Goal: Contribute content: Contribute content

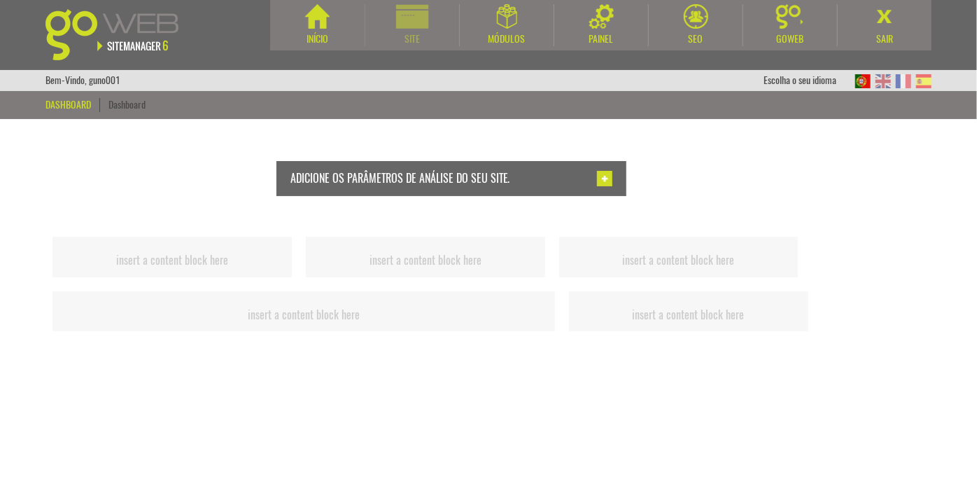
click at [431, 38] on div "Site" at bounding box center [412, 39] width 94 height 14
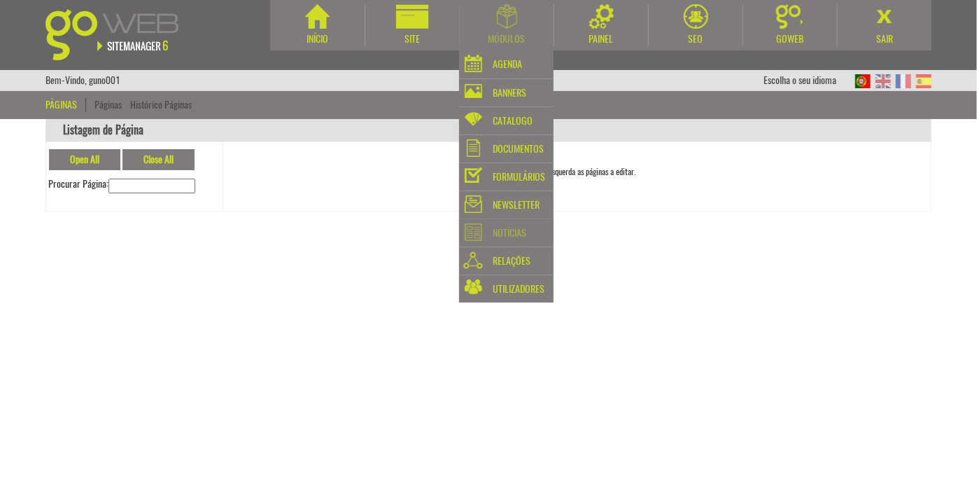
click at [513, 226] on div "Notícias" at bounding box center [510, 233] width 34 height 20
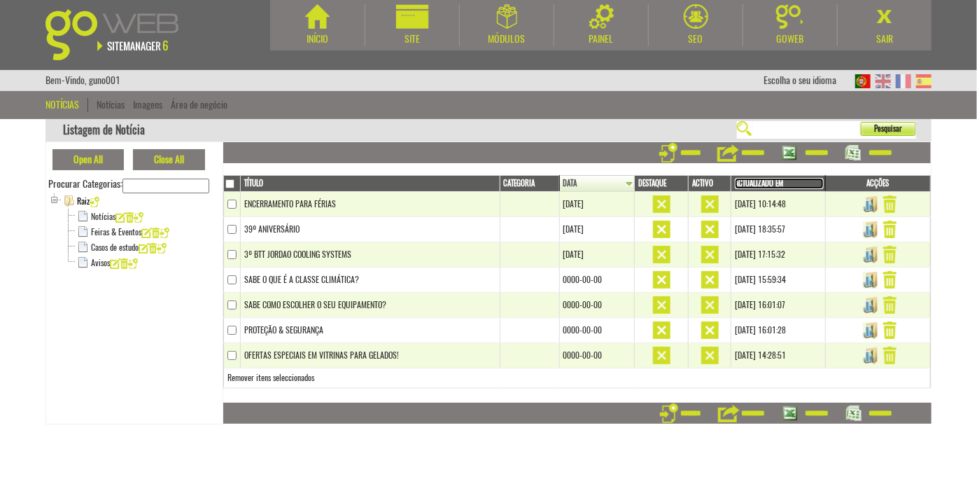
click at [749, 179] on link "Actualizado em" at bounding box center [779, 183] width 89 height 11
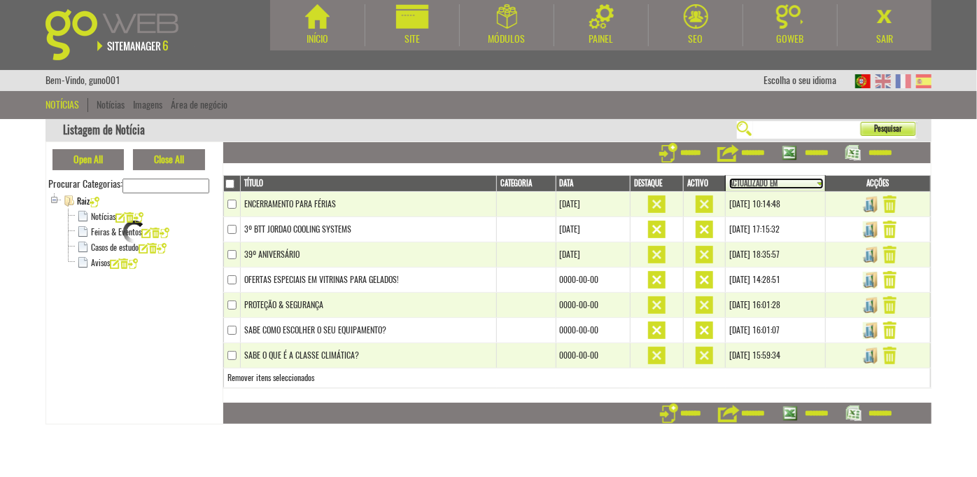
click at [749, 181] on link "Actualizado em" at bounding box center [776, 183] width 94 height 11
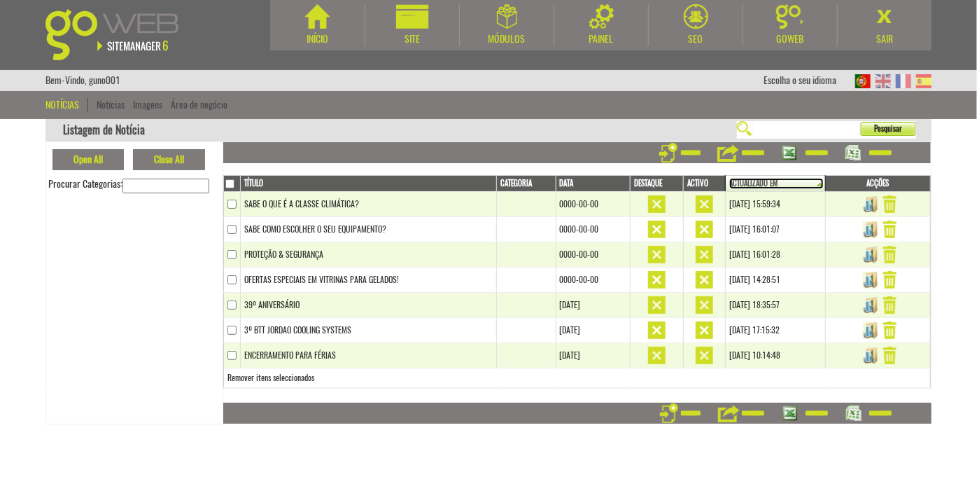
click at [749, 181] on link "Actualizado em" at bounding box center [776, 183] width 94 height 11
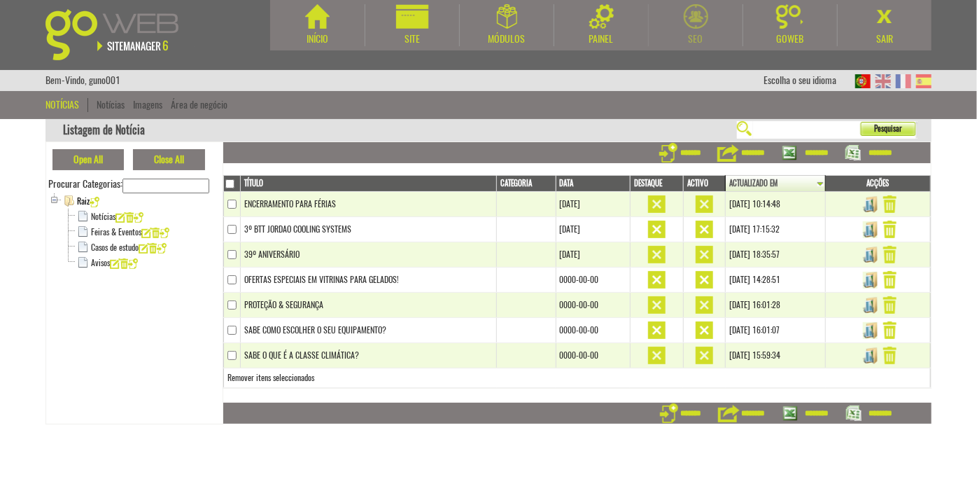
click at [699, 9] on img at bounding box center [696, 16] width 24 height 24
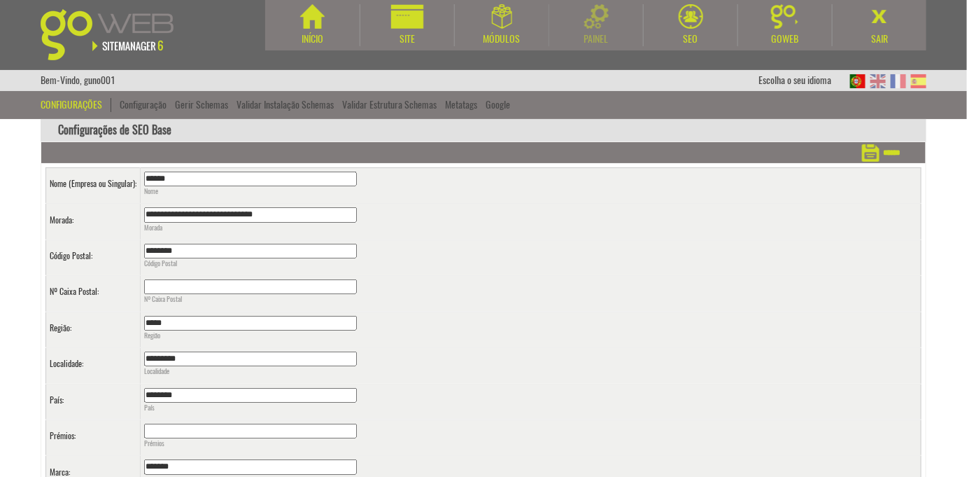
click at [603, 28] on img at bounding box center [596, 16] width 24 height 24
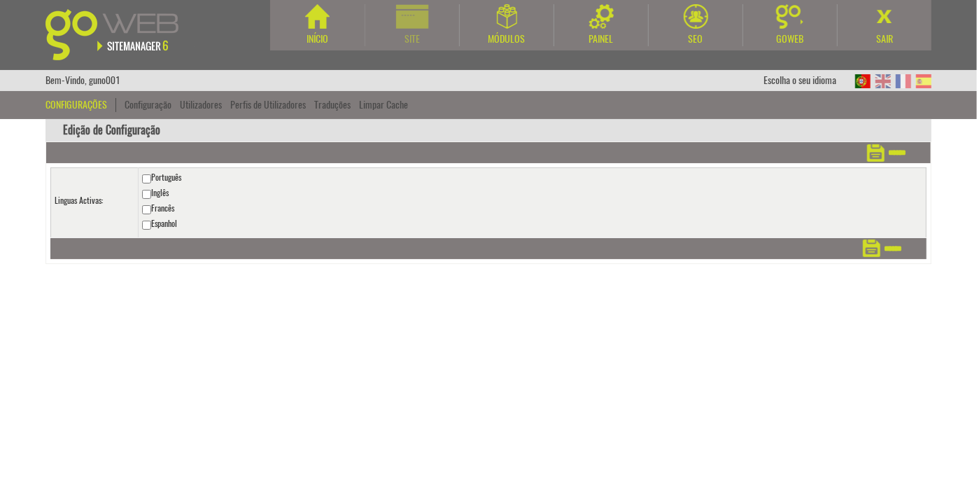
click at [405, 20] on img at bounding box center [412, 16] width 33 height 24
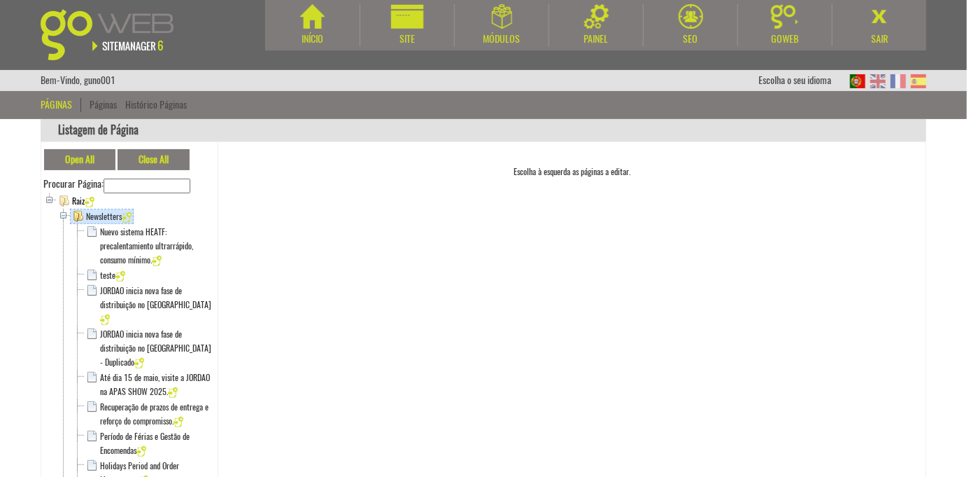
click at [64, 211] on span at bounding box center [63, 216] width 13 height 14
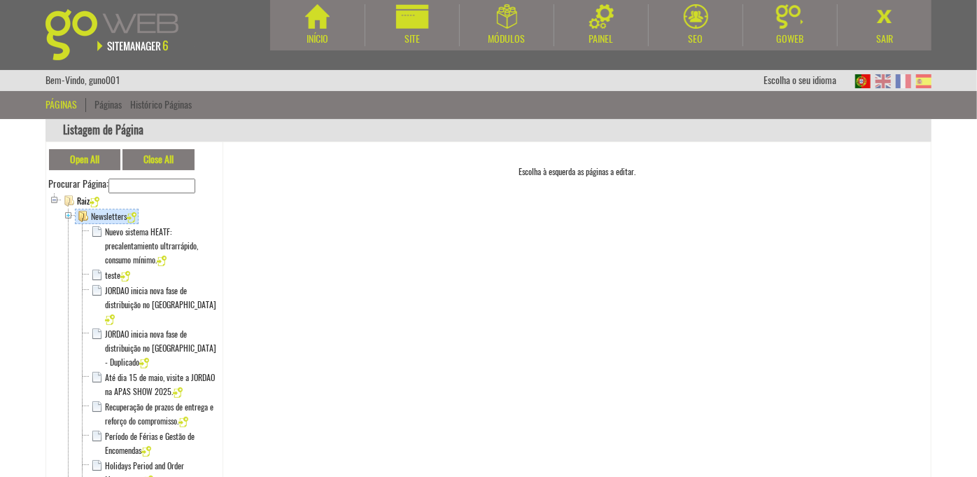
click at [64, 211] on span at bounding box center [68, 216] width 13 height 14
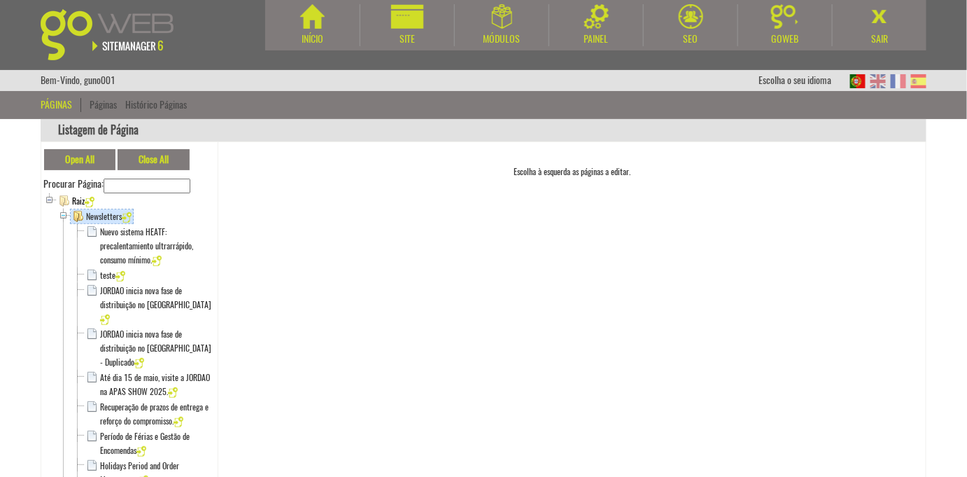
click at [64, 211] on span at bounding box center [63, 216] width 13 height 14
click at [62, 213] on span at bounding box center [63, 216] width 13 height 14
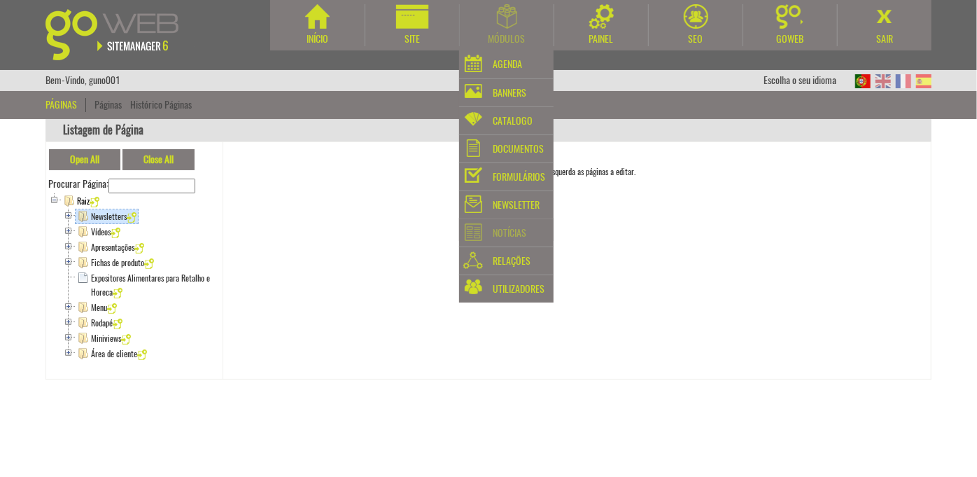
click at [521, 228] on div "Notícias" at bounding box center [510, 233] width 34 height 20
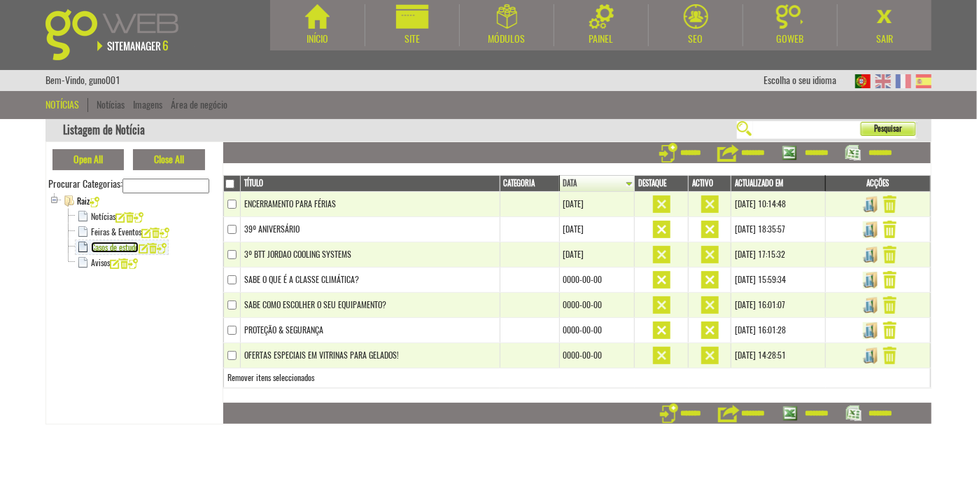
click at [104, 246] on link "Casos de estudo" at bounding box center [115, 246] width 48 height 11
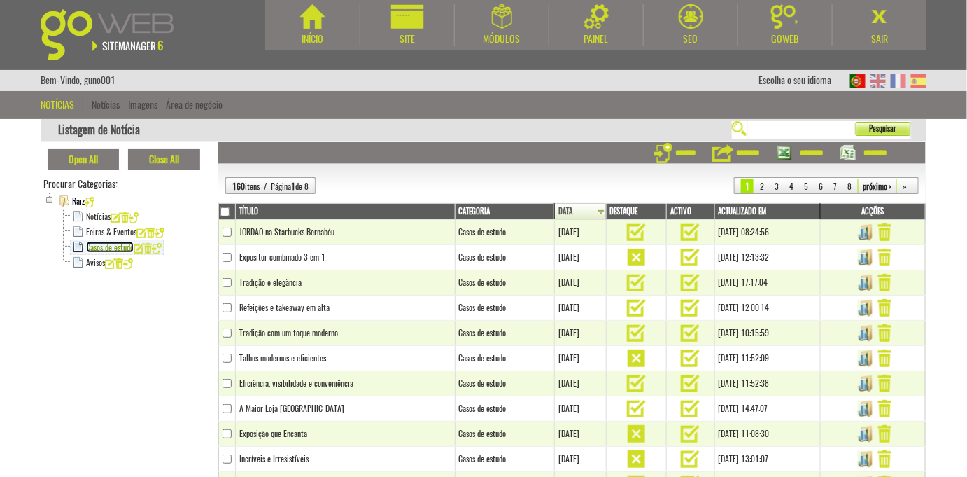
click at [103, 248] on link "Casos de estudo" at bounding box center [110, 246] width 48 height 11
click at [883, 80] on img at bounding box center [878, 81] width 15 height 14
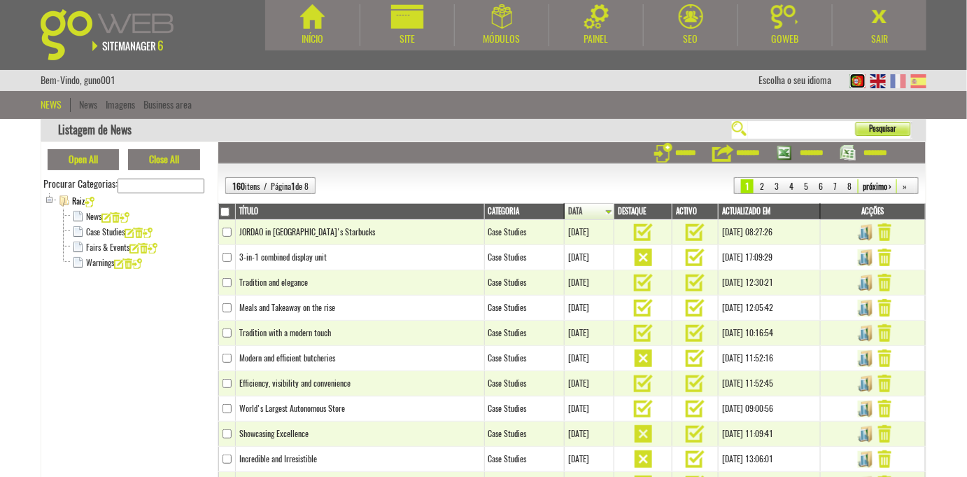
click at [859, 85] on img at bounding box center [857, 81] width 15 height 14
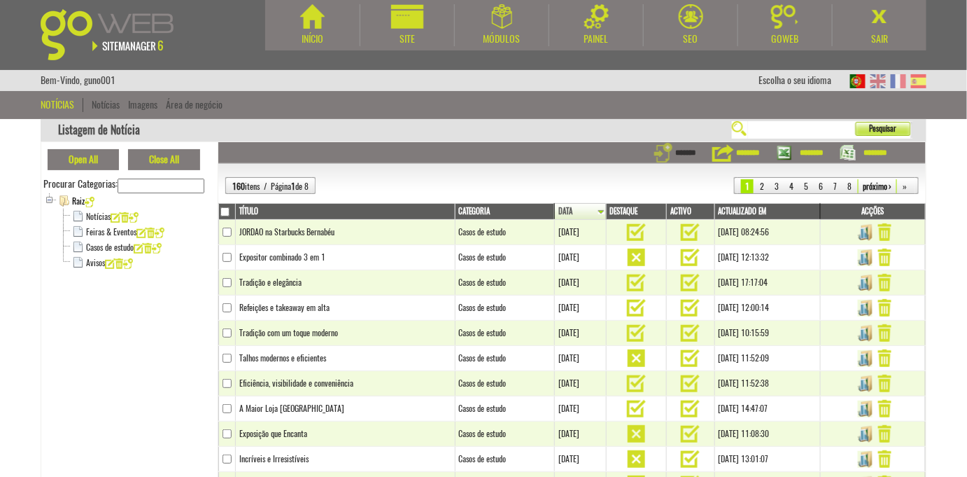
click at [689, 153] on input "*******" at bounding box center [675, 152] width 42 height 21
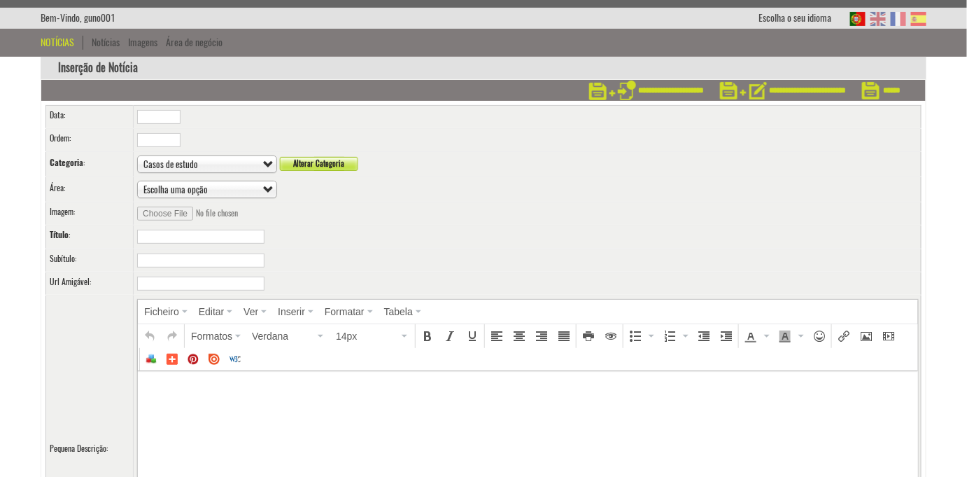
scroll to position [127, 0]
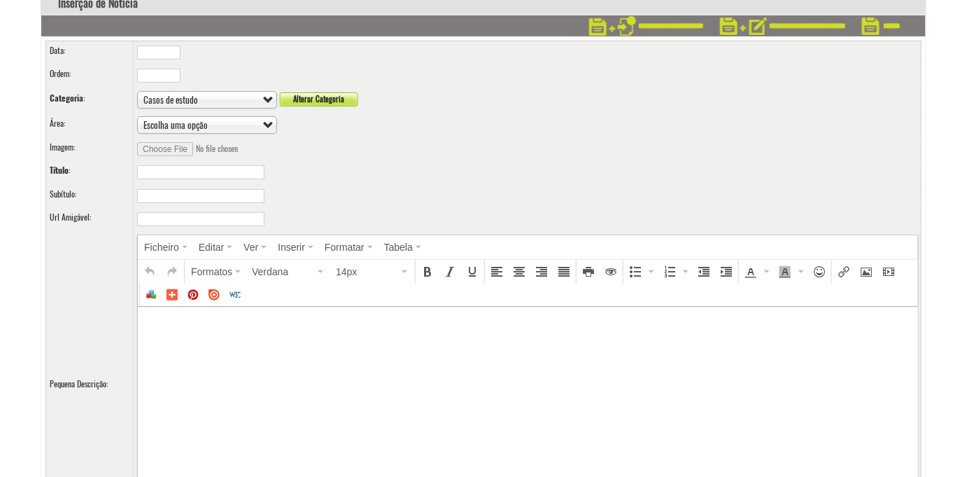
click at [208, 174] on input "text" at bounding box center [200, 172] width 127 height 14
click at [208, 172] on input "text" at bounding box center [200, 172] width 127 height 14
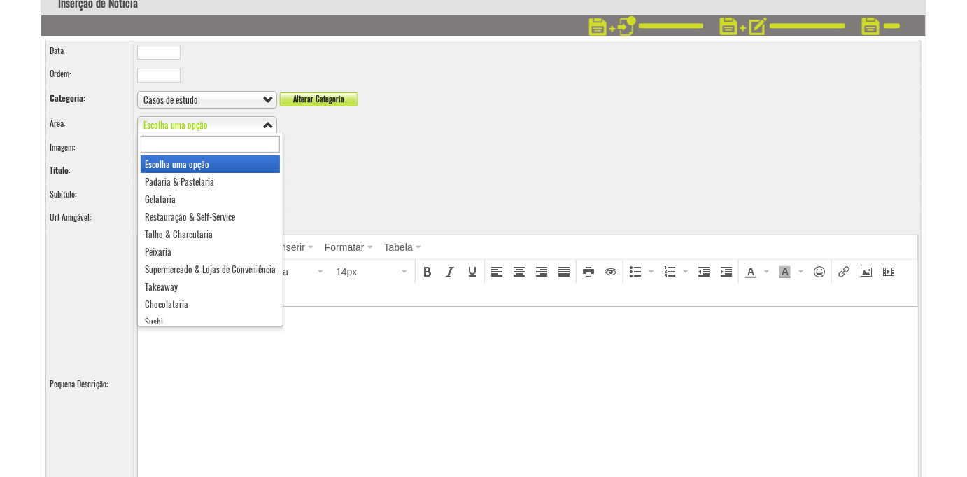
click at [224, 117] on span "Escolha uma opção" at bounding box center [200, 125] width 115 height 17
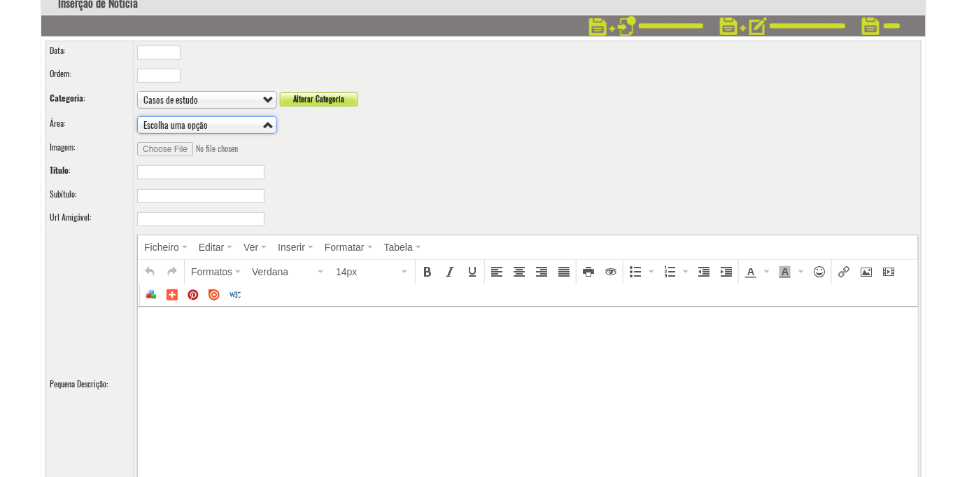
click at [245, 87] on td "**********" at bounding box center [528, 99] width 788 height 25
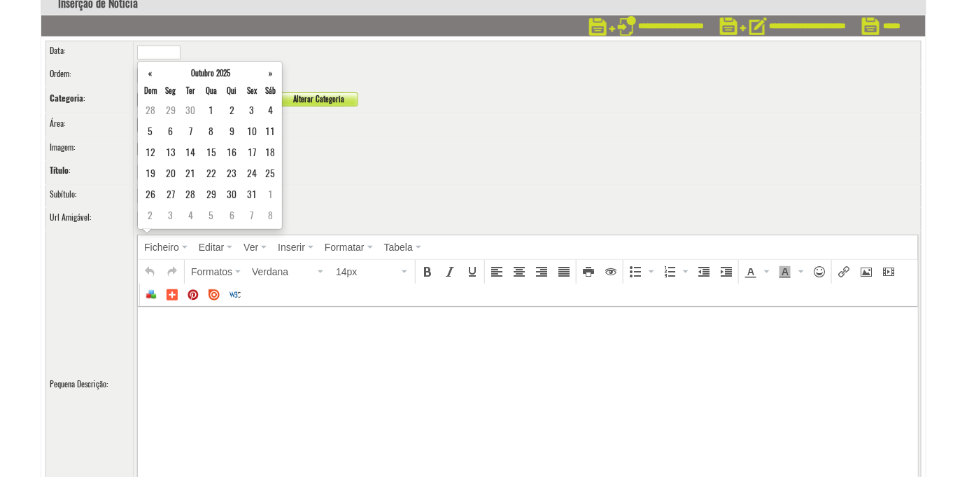
click at [176, 45] on input "text" at bounding box center [158, 52] width 43 height 14
click at [213, 146] on td "15" at bounding box center [212, 152] width 22 height 21
type input "**********"
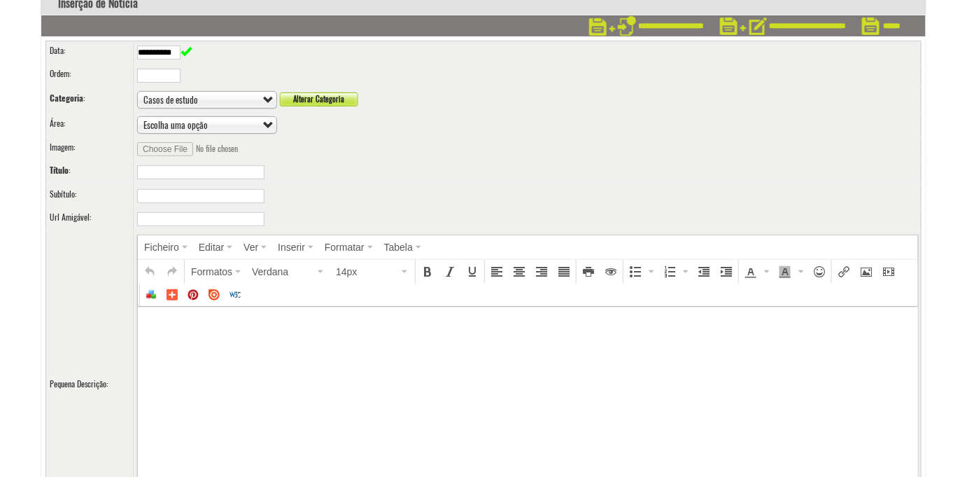
click at [367, 80] on td at bounding box center [528, 75] width 788 height 23
click at [213, 174] on input "text" at bounding box center [200, 172] width 127 height 14
drag, startPoint x: 441, startPoint y: 185, endPoint x: 444, endPoint y: 196, distance: 10.9
click at [444, 196] on td at bounding box center [528, 195] width 788 height 23
click at [197, 161] on tbody "**********" at bounding box center [484, 483] width 876 height 885
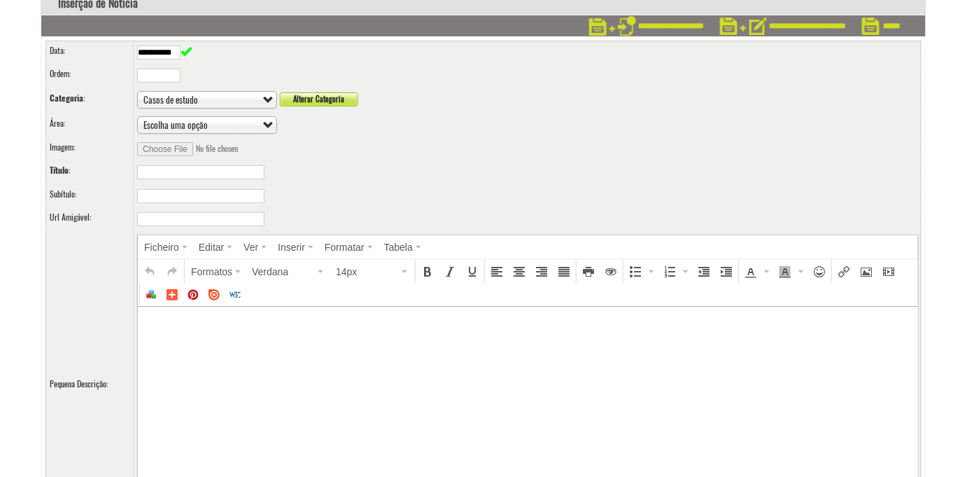
drag, startPoint x: 197, startPoint y: 161, endPoint x: 199, endPoint y: 176, distance: 14.8
click at [199, 176] on input "text" at bounding box center [200, 172] width 127 height 14
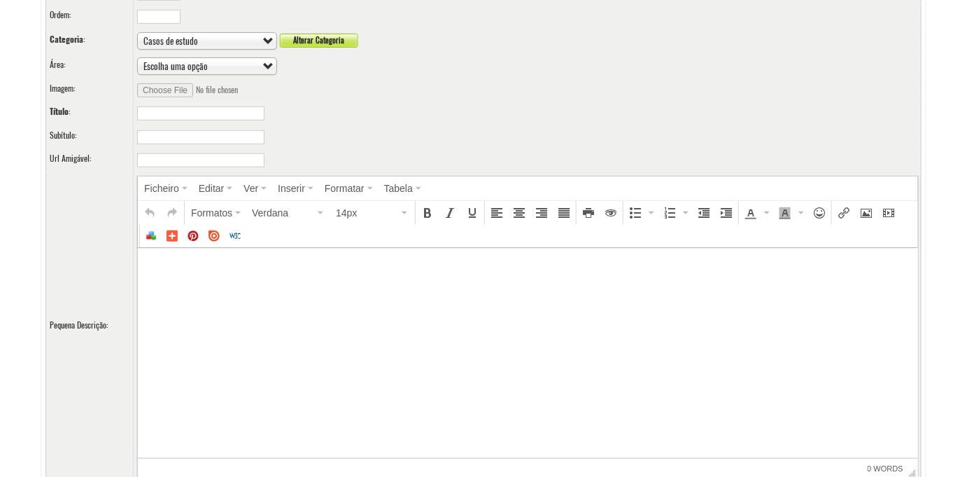
scroll to position [190, 0]
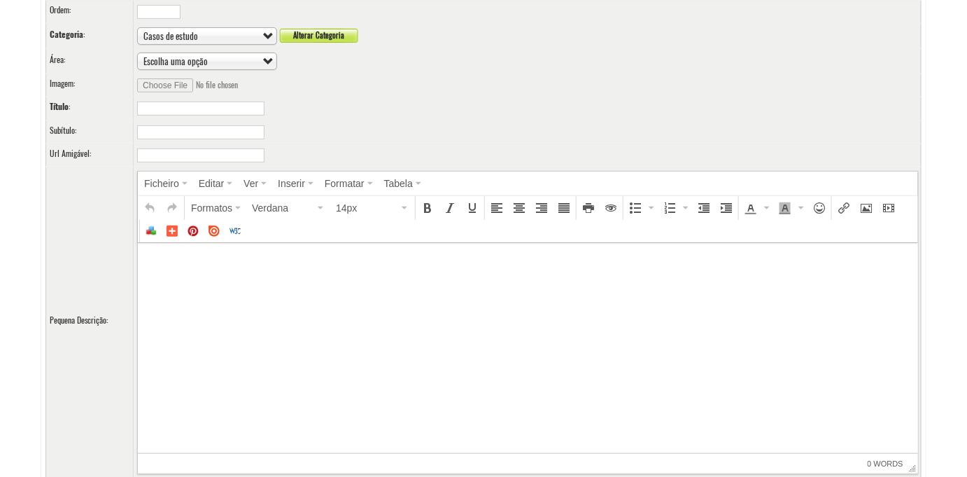
paste input "**********"
drag, startPoint x: 235, startPoint y: 106, endPoint x: 0, endPoint y: 150, distance: 239.2
click at [0, 150] on body "Início Site Módulos Agenda" at bounding box center [483, 48] width 967 height 477
type input "**********"
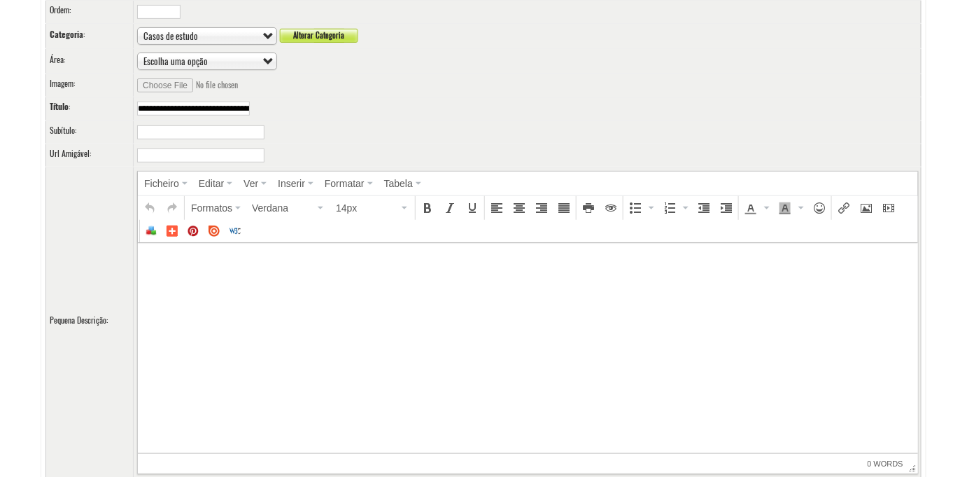
drag, startPoint x: 232, startPoint y: 98, endPoint x: 231, endPoint y: 106, distance: 7.8
click at [232, 98] on td "**********" at bounding box center [528, 108] width 788 height 23
drag, startPoint x: 231, startPoint y: 106, endPoint x: 0, endPoint y: 123, distance: 231.6
click at [0, 123] on body "Início Site Módulos Agenda" at bounding box center [483, 48] width 967 height 477
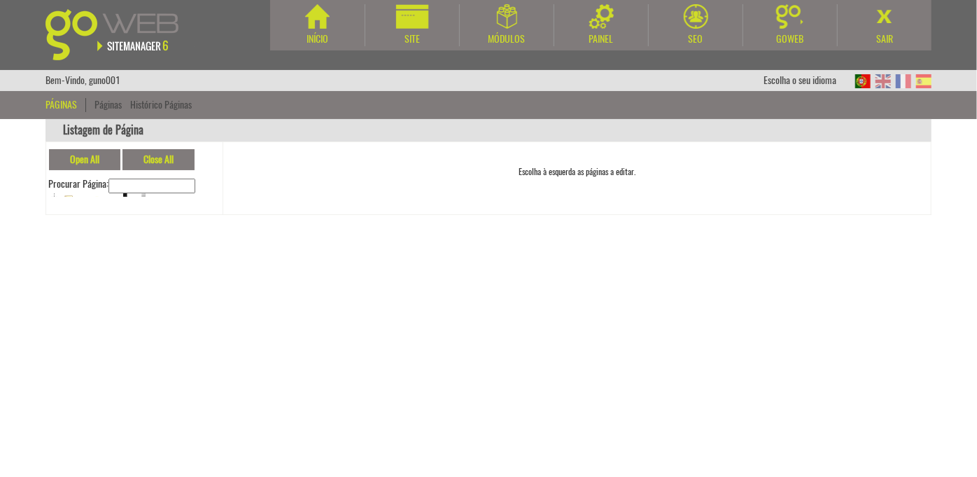
scroll to position [18, 0]
